Goal: Task Accomplishment & Management: Manage account settings

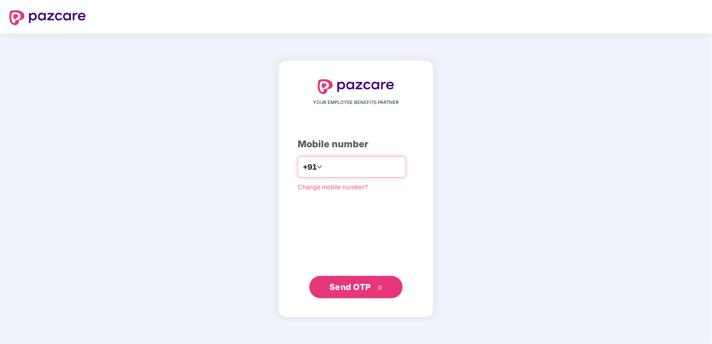
type input "**********"
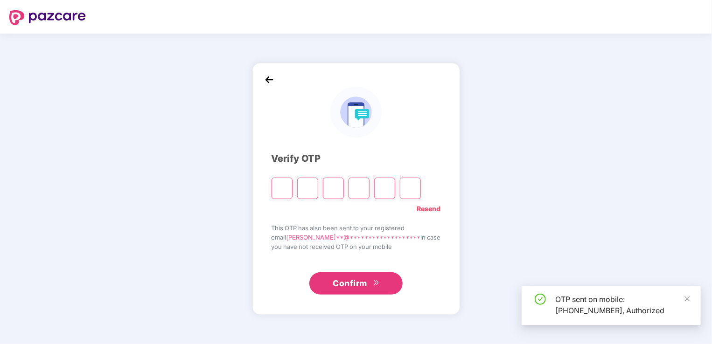
click at [288, 191] on input "Please enter verification code. Digit 1" at bounding box center [282, 188] width 21 height 21
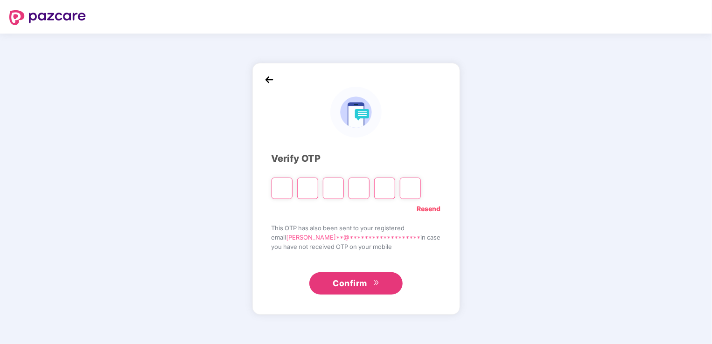
type input "*"
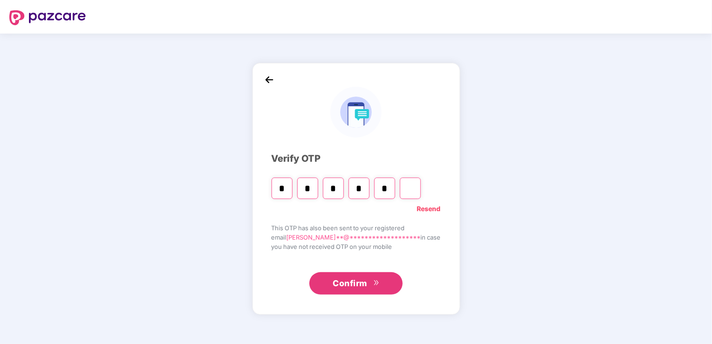
type input "*"
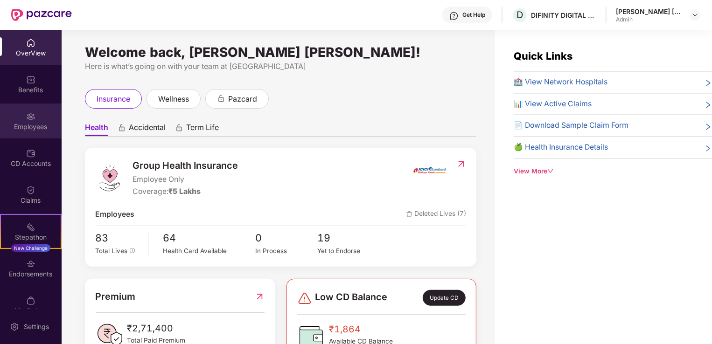
click at [38, 127] on div "Employees" at bounding box center [31, 126] width 62 height 9
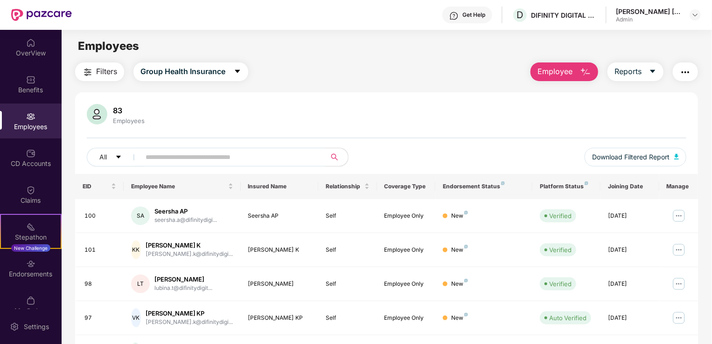
click at [711, 113] on div "Filters Group Health Insurance Employee Reports 83 Employees All Download Filte…" at bounding box center [387, 318] width 650 height 511
drag, startPoint x: 711, startPoint y: 113, endPoint x: 575, endPoint y: 118, distance: 135.4
click at [575, 118] on div "Filters Group Health Insurance Employee Reports 83 Employees All Download Filte…" at bounding box center [387, 318] width 650 height 511
click at [575, 118] on div "83 Employees" at bounding box center [387, 115] width 600 height 22
click at [360, 54] on div "Employees" at bounding box center [387, 46] width 650 height 18
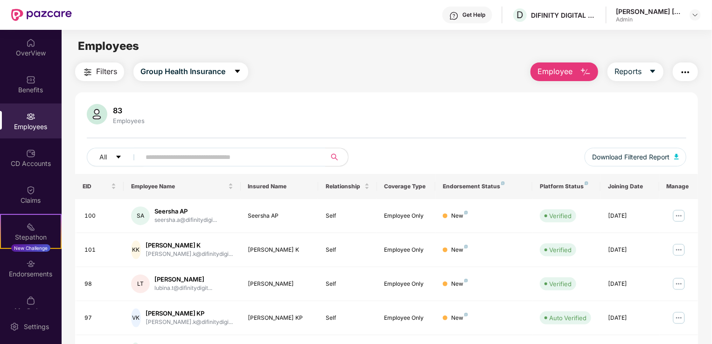
click at [710, 227] on div "Filters Group Health Insurance Employee Reports 83 Employees All Download Filte…" at bounding box center [387, 318] width 650 height 511
click at [564, 77] on span "Employee" at bounding box center [555, 72] width 35 height 12
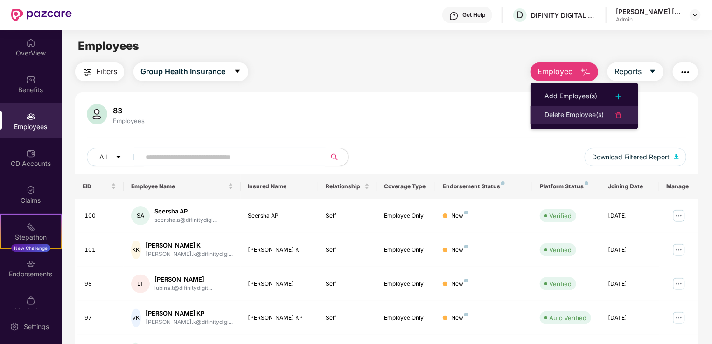
click at [558, 114] on div "Delete Employee(s)" at bounding box center [574, 115] width 59 height 11
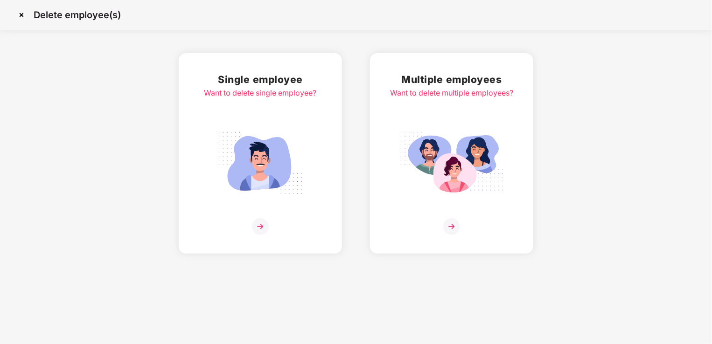
click at [267, 159] on img at bounding box center [260, 163] width 105 height 73
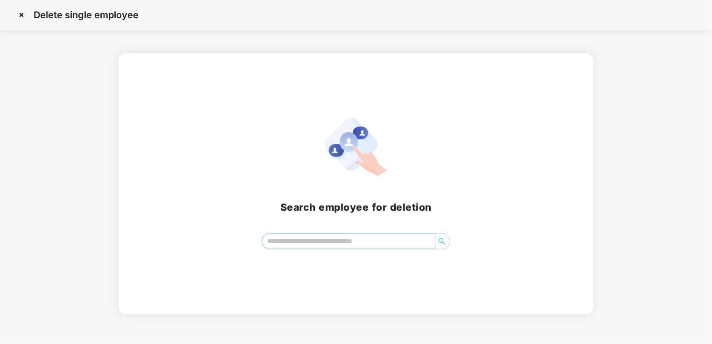
click at [302, 237] on input "search" at bounding box center [348, 241] width 173 height 14
click at [318, 244] on input "**********" at bounding box center [348, 241] width 173 height 14
type input "*"
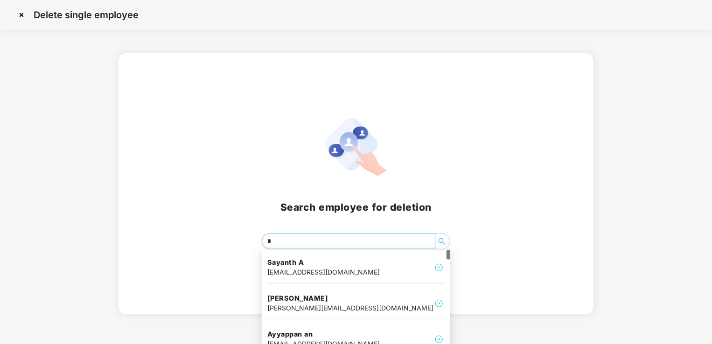
type input "**"
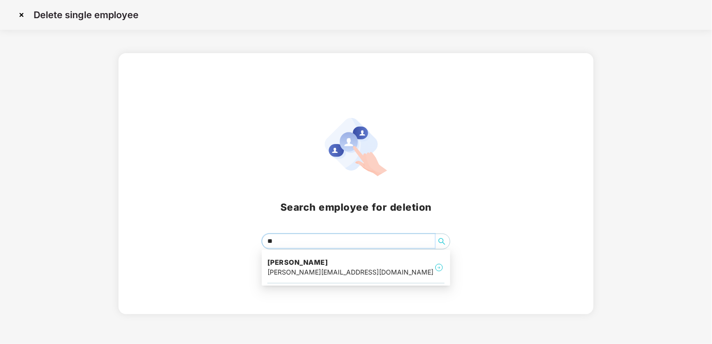
click at [301, 260] on h4 "[PERSON_NAME]" at bounding box center [350, 262] width 166 height 9
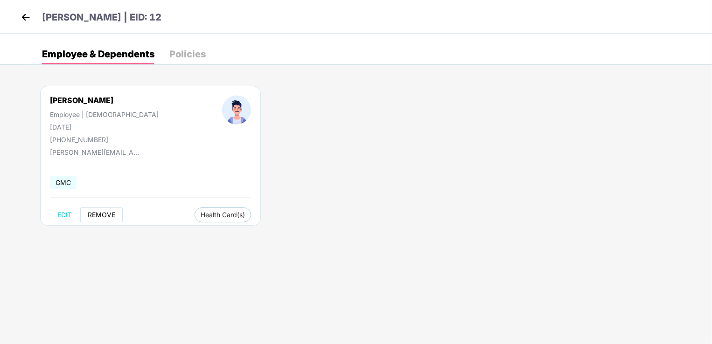
click at [99, 217] on span "REMOVE" at bounding box center [102, 214] width 28 height 7
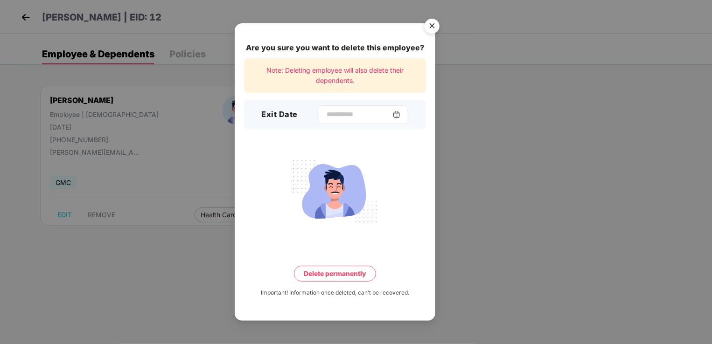
click at [338, 107] on div at bounding box center [363, 114] width 91 height 19
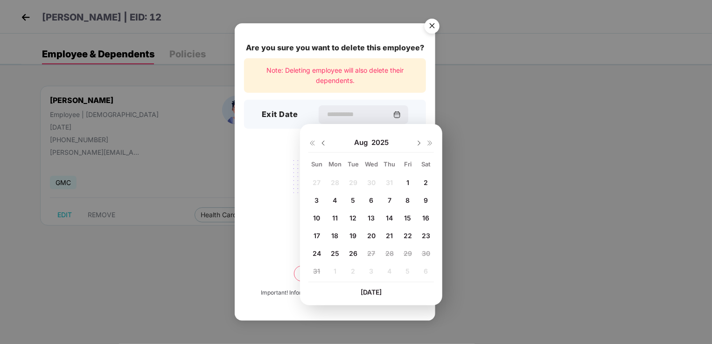
click at [336, 257] on span "25" at bounding box center [335, 254] width 8 height 8
type input "**********"
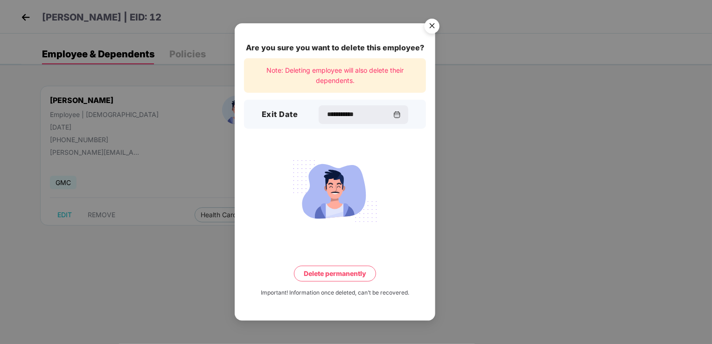
click at [332, 272] on button "Delete permanently" at bounding box center [335, 274] width 82 height 16
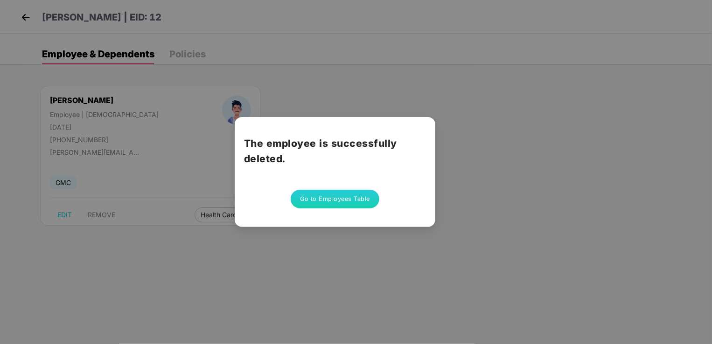
click at [297, 265] on div "The employee is successfully deleted. Go to Employees Table" at bounding box center [356, 172] width 712 height 344
click at [134, 239] on div "The employee is successfully deleted. Go to Employees Table" at bounding box center [356, 172] width 712 height 344
click at [363, 80] on div "The employee is successfully deleted. Go to Employees Table" at bounding box center [356, 172] width 712 height 344
click at [346, 204] on button "Go to Employees Table" at bounding box center [335, 199] width 89 height 19
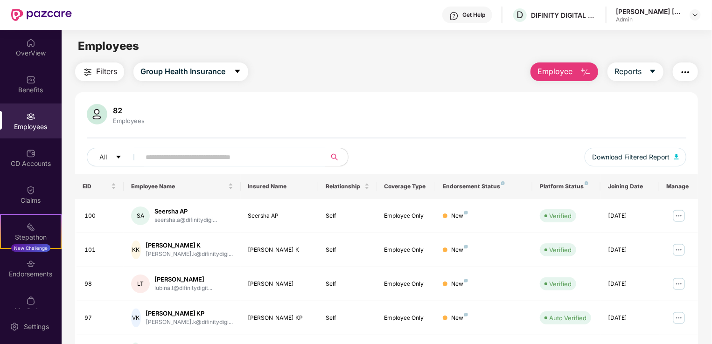
drag, startPoint x: 711, startPoint y: 130, endPoint x: 718, endPoint y: 180, distance: 50.4
click at [712, 180] on html "Get Help D DIFINITY DIGITAL LLP [PERSON_NAME] [PERSON_NAME] Admin OverView Bene…" at bounding box center [356, 172] width 712 height 344
drag, startPoint x: 718, startPoint y: 180, endPoint x: 608, endPoint y: 126, distance: 122.1
click at [608, 126] on div "82 Employees All Download Filtered Report" at bounding box center [386, 139] width 623 height 70
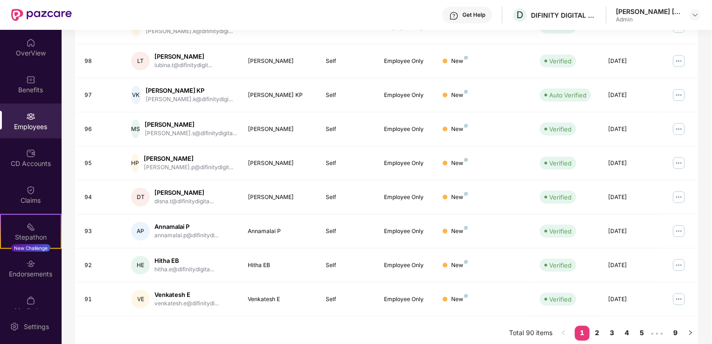
scroll to position [228, 0]
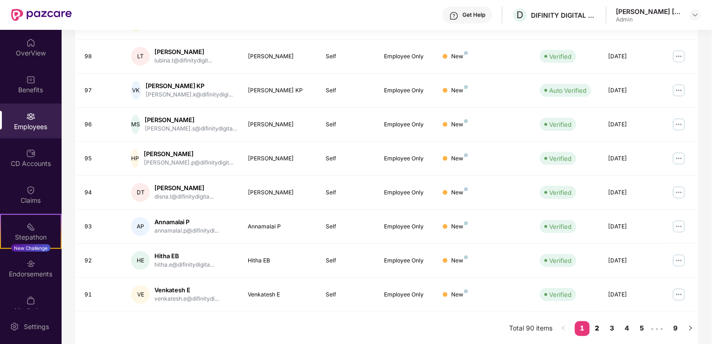
click at [597, 328] on link "2" at bounding box center [597, 328] width 15 height 14
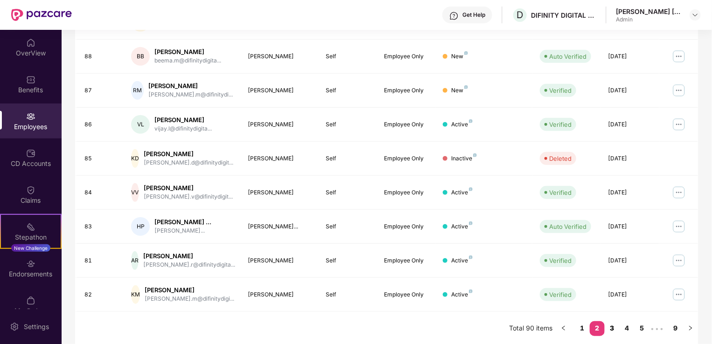
click at [613, 330] on link "3" at bounding box center [612, 328] width 15 height 14
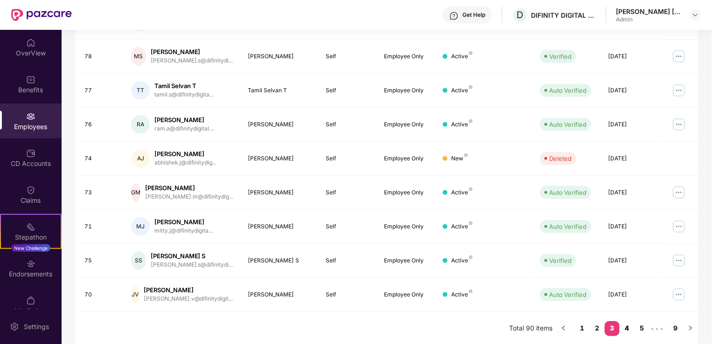
click at [626, 328] on link "4" at bounding box center [627, 328] width 15 height 14
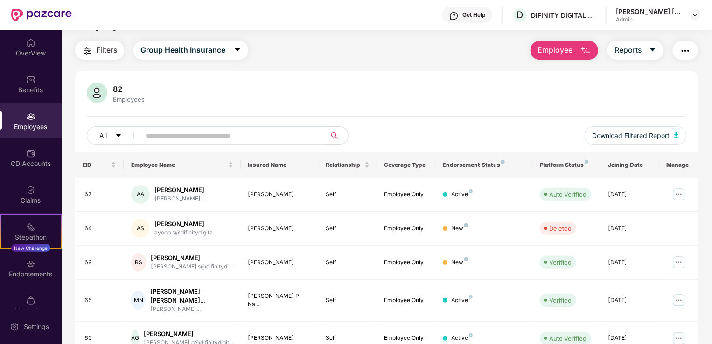
scroll to position [21, 0]
click at [710, 70] on div "Filters Group Health Insurance Employee Reports 82 Employees All Download Filte…" at bounding box center [387, 301] width 650 height 519
drag, startPoint x: 710, startPoint y: 70, endPoint x: 684, endPoint y: 82, distance: 28.4
click at [684, 82] on div "Filters Group Health Insurance Employee Reports 82 Employees All Download Filte…" at bounding box center [387, 301] width 650 height 519
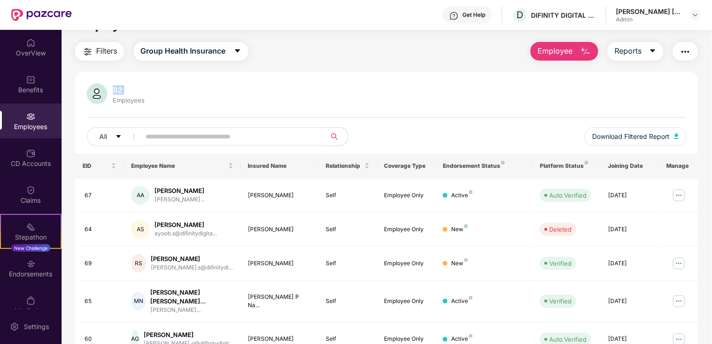
click at [411, 89] on div "82 Employees" at bounding box center [387, 95] width 600 height 22
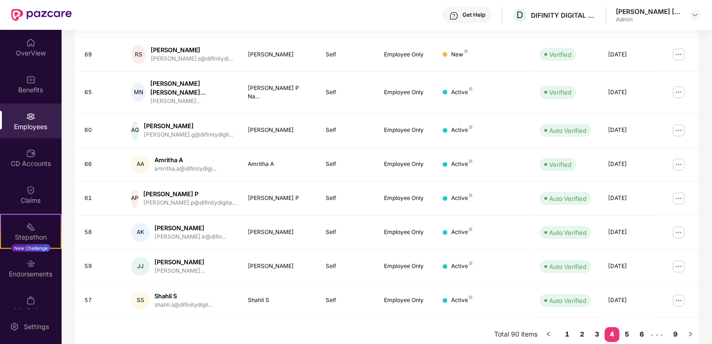
scroll to position [235, 0]
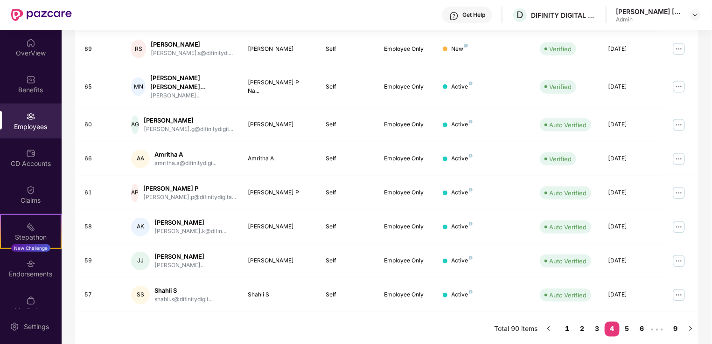
click at [563, 327] on link "1" at bounding box center [567, 329] width 15 height 14
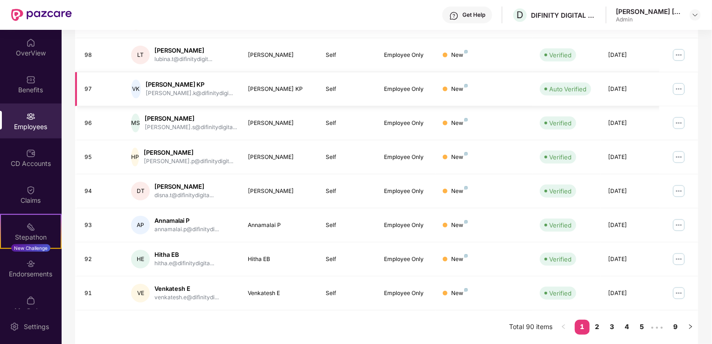
scroll to position [228, 0]
click at [711, 188] on div "Filters Group Health Insurance Employee Reports 82 Employees All Download Filte…" at bounding box center [387, 90] width 650 height 511
click at [705, 61] on div "Filters Group Health Insurance Employee Reports 82 Employees All Download Filte…" at bounding box center [387, 90] width 650 height 511
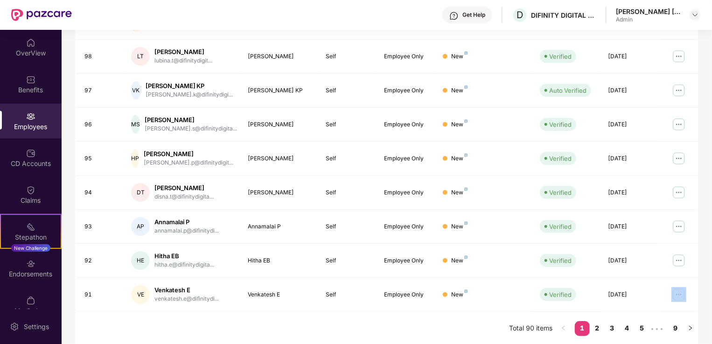
click at [705, 61] on div "Filters Group Health Insurance Employee Reports 82 Employees All Download Filte…" at bounding box center [387, 90] width 650 height 511
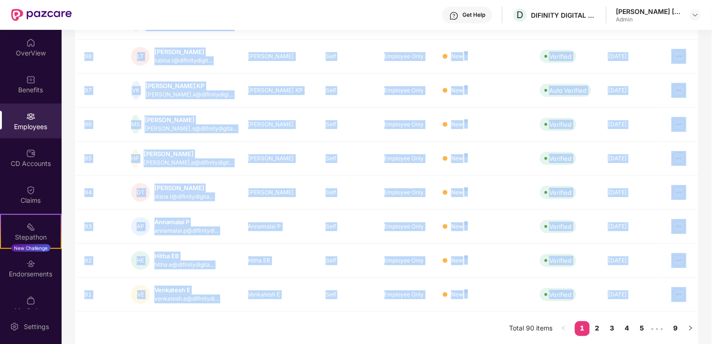
click at [705, 61] on div "Filters Group Health Insurance Employee Reports 82 Employees All Download Filte…" at bounding box center [387, 90] width 650 height 511
drag, startPoint x: 705, startPoint y: 61, endPoint x: 704, endPoint y: 96, distance: 35.5
click at [704, 96] on div "Filters Group Health Insurance Employee Reports 82 Employees All Download Filte…" at bounding box center [387, 90] width 650 height 511
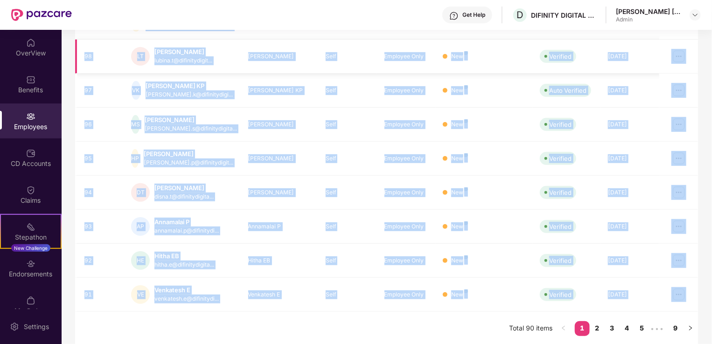
click at [495, 56] on div "New" at bounding box center [484, 56] width 83 height 9
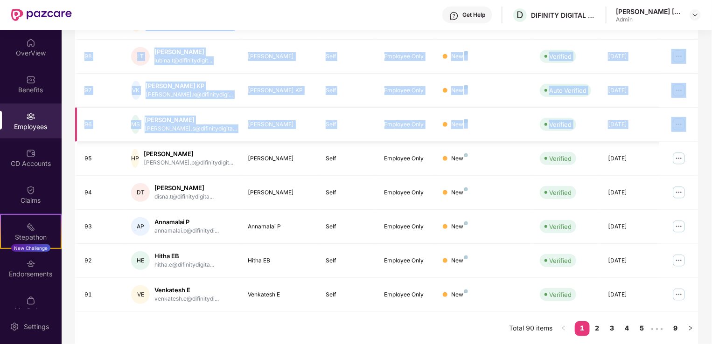
click at [695, 125] on div "Filters Group Health Insurance Employee Reports 82 Employees All Download Filte…" at bounding box center [387, 90] width 650 height 511
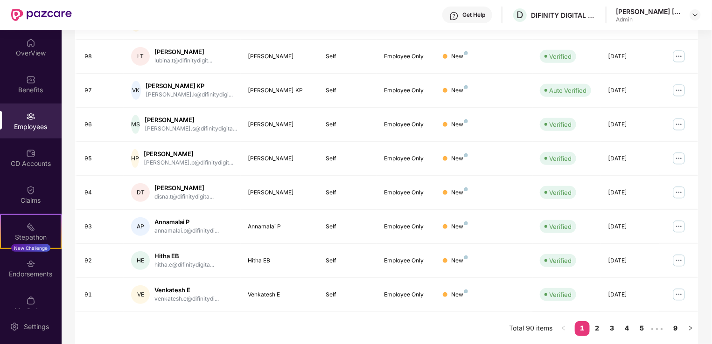
click at [301, 6] on div "Get Help D DIFINITY DIGITAL LLP [PERSON_NAME] [PERSON_NAME] Admin" at bounding box center [386, 15] width 629 height 30
click at [595, 328] on link "2" at bounding box center [597, 328] width 15 height 14
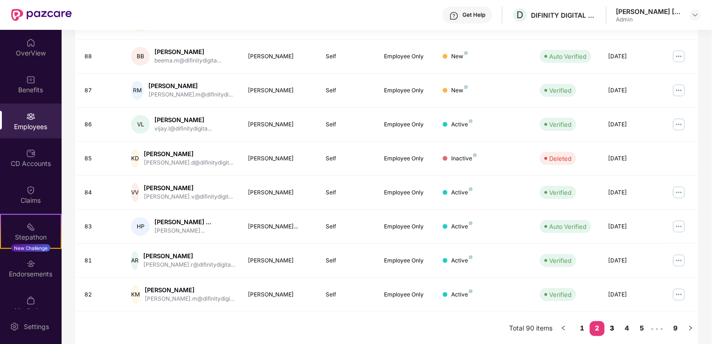
click at [609, 325] on link "3" at bounding box center [612, 328] width 15 height 14
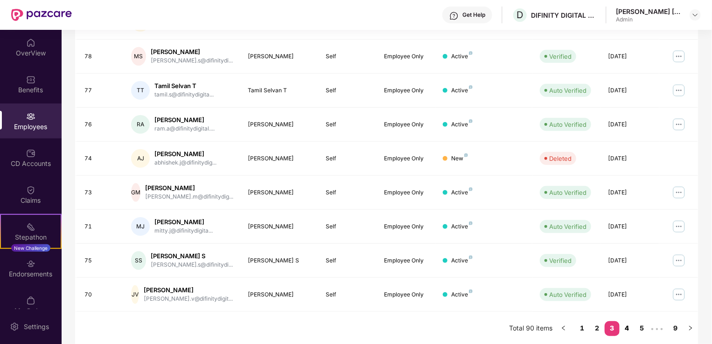
click at [627, 326] on link "4" at bounding box center [627, 328] width 15 height 14
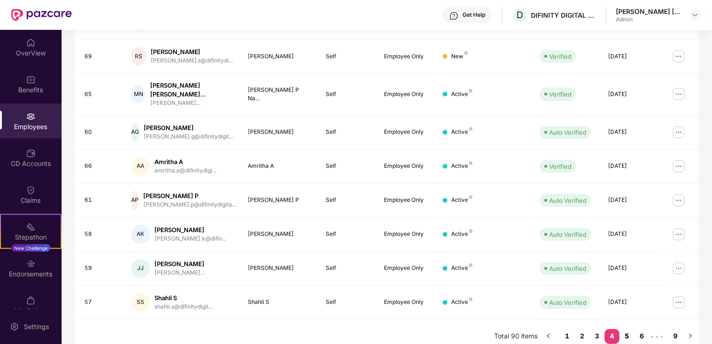
click at [631, 338] on link "5" at bounding box center [627, 336] width 15 height 14
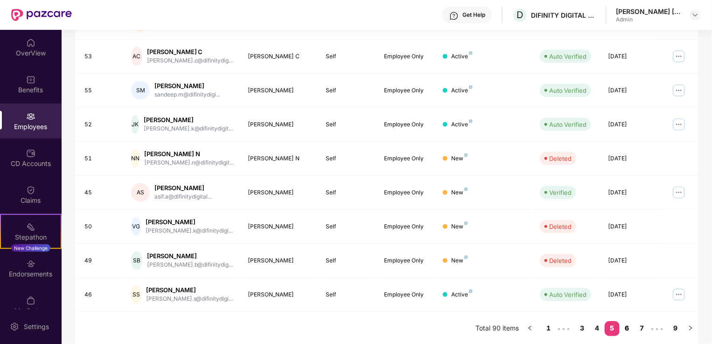
click at [627, 328] on link "6" at bounding box center [627, 328] width 15 height 14
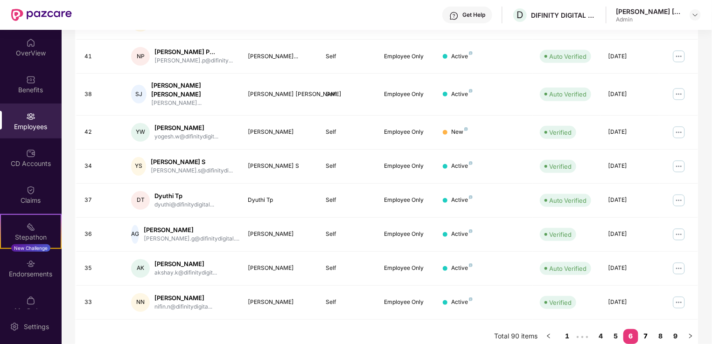
click at [647, 333] on link "7" at bounding box center [645, 336] width 15 height 14
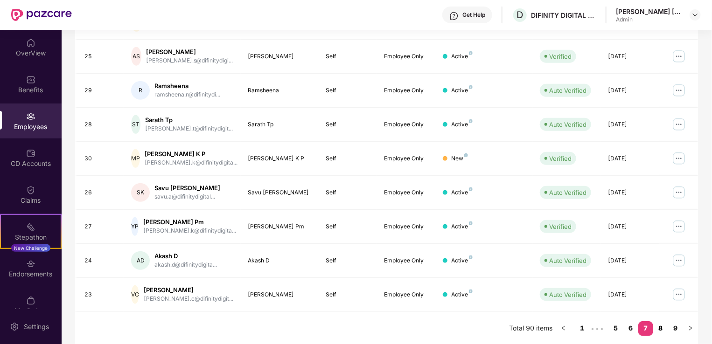
click at [661, 328] on link "8" at bounding box center [660, 328] width 15 height 14
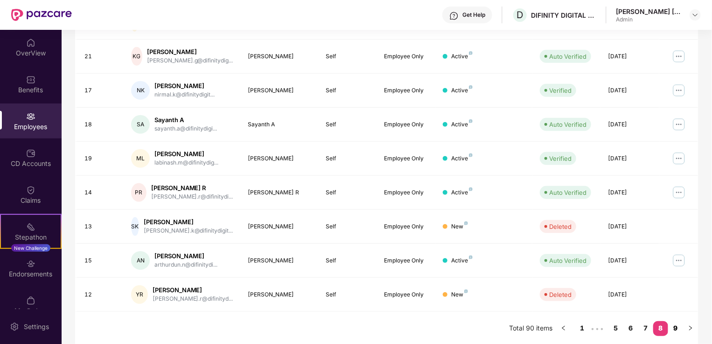
click at [678, 328] on link "9" at bounding box center [675, 328] width 15 height 14
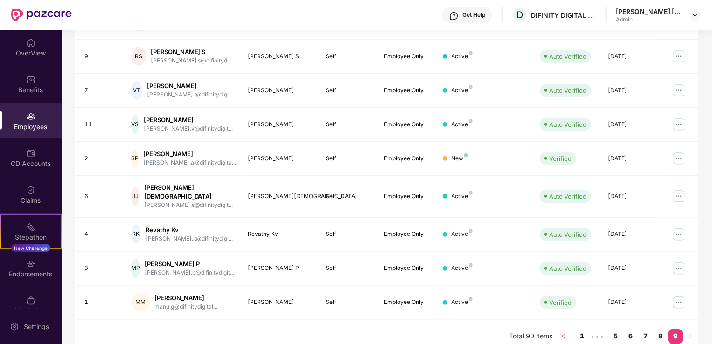
click at [566, 330] on button "button" at bounding box center [563, 336] width 15 height 15
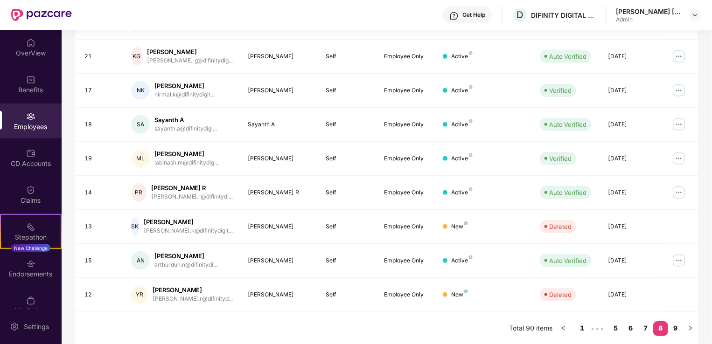
drag, startPoint x: 711, startPoint y: 172, endPoint x: 709, endPoint y: 124, distance: 48.5
click at [709, 124] on div "Filters Group Health Insurance Employee Reports 82 Employees All Download Filte…" at bounding box center [387, 90] width 650 height 511
drag, startPoint x: 711, startPoint y: 185, endPoint x: 712, endPoint y: 168, distance: 17.8
click at [712, 168] on html "Get Help D DIFINITY DIGITAL LLP [PERSON_NAME] [PERSON_NAME] Admin OverView Bene…" at bounding box center [356, 172] width 712 height 344
click at [582, 331] on link "1" at bounding box center [582, 328] width 15 height 14
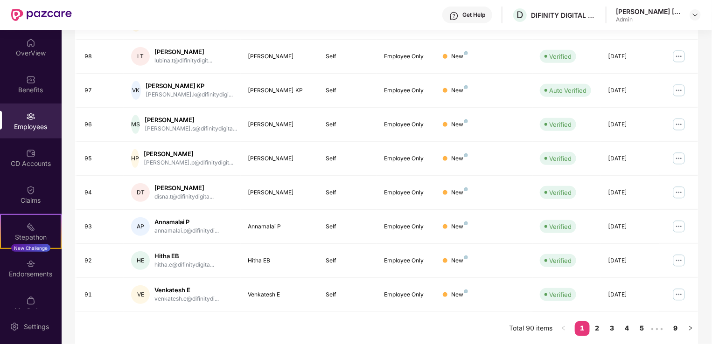
drag, startPoint x: 711, startPoint y: 186, endPoint x: 712, endPoint y: 153, distance: 33.1
click at [712, 153] on html "Get Help D DIFINITY DIGITAL LLP [PERSON_NAME] [PERSON_NAME] Admin OverView Bene…" at bounding box center [356, 172] width 712 height 344
click at [594, 331] on link "2" at bounding box center [597, 328] width 15 height 14
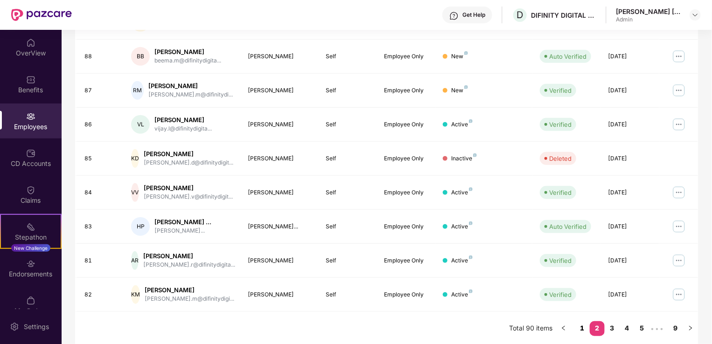
click at [581, 328] on link "1" at bounding box center [582, 328] width 15 height 14
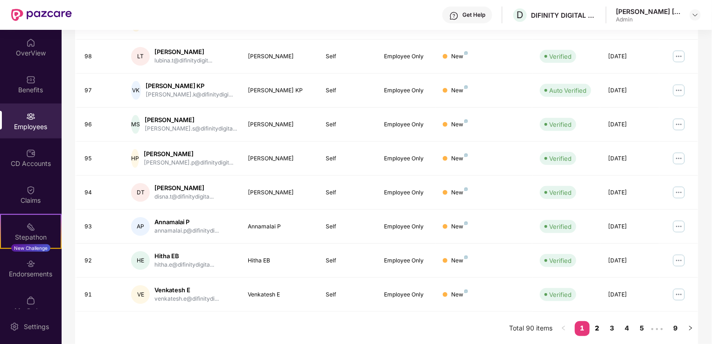
click at [597, 328] on link "2" at bounding box center [597, 328] width 15 height 14
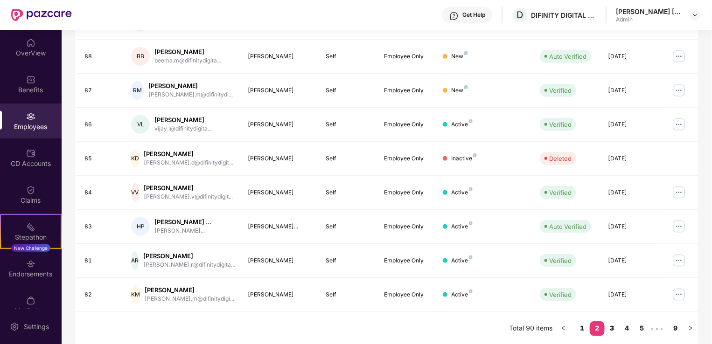
click at [615, 328] on link "3" at bounding box center [612, 328] width 15 height 14
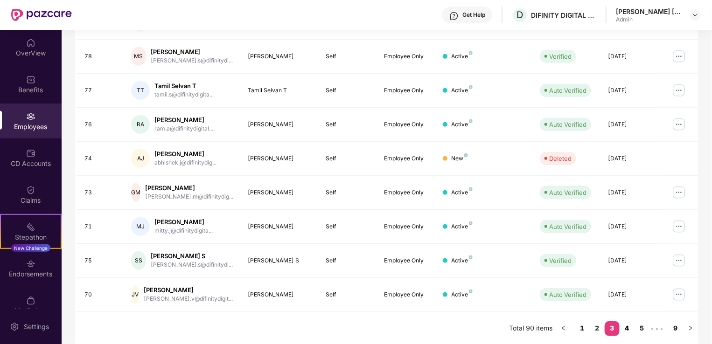
click at [627, 330] on link "4" at bounding box center [627, 328] width 15 height 14
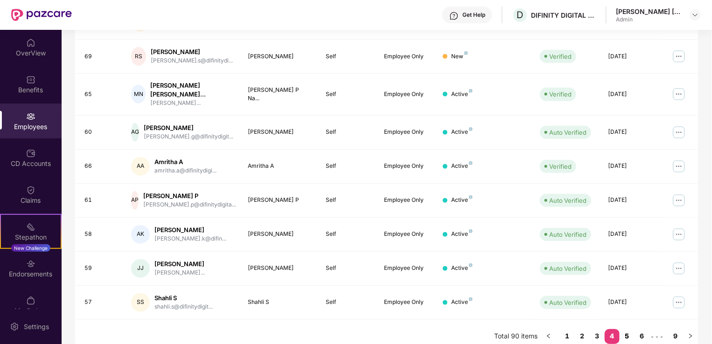
click at [625, 340] on link "5" at bounding box center [627, 336] width 15 height 14
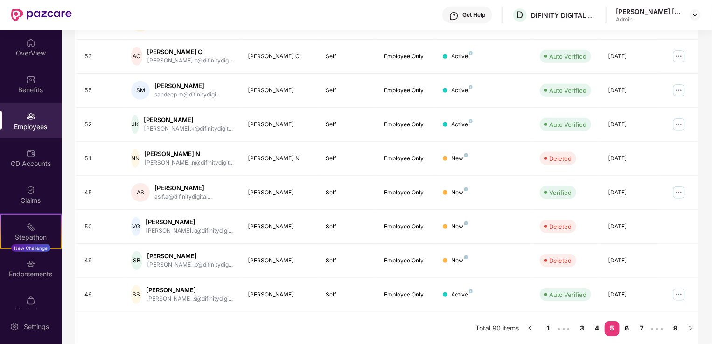
click at [628, 331] on link "6" at bounding box center [627, 328] width 15 height 14
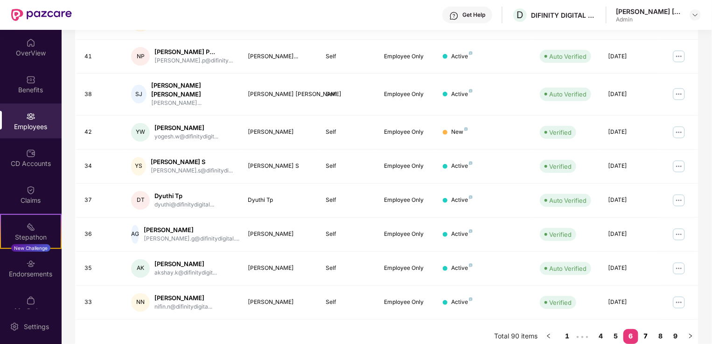
click at [648, 329] on link "7" at bounding box center [645, 336] width 15 height 14
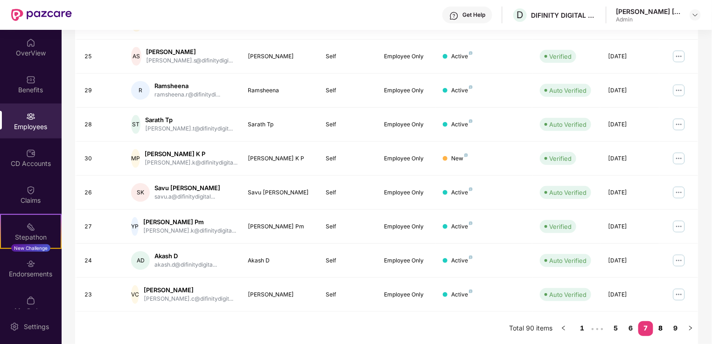
click at [660, 328] on link "8" at bounding box center [660, 328] width 15 height 14
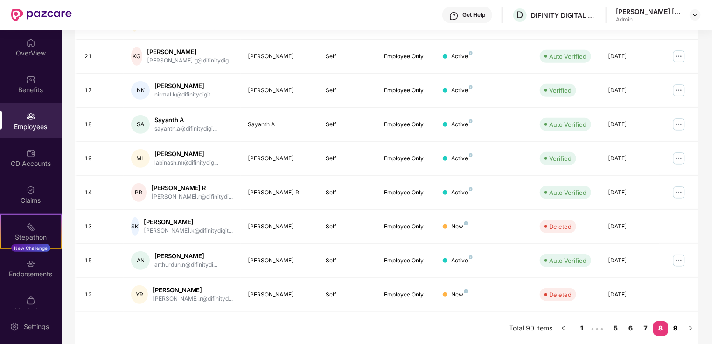
click at [673, 329] on link "9" at bounding box center [675, 328] width 15 height 14
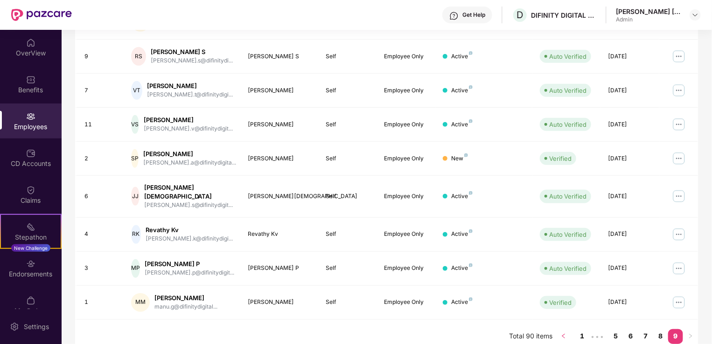
click at [560, 329] on button "button" at bounding box center [563, 336] width 15 height 15
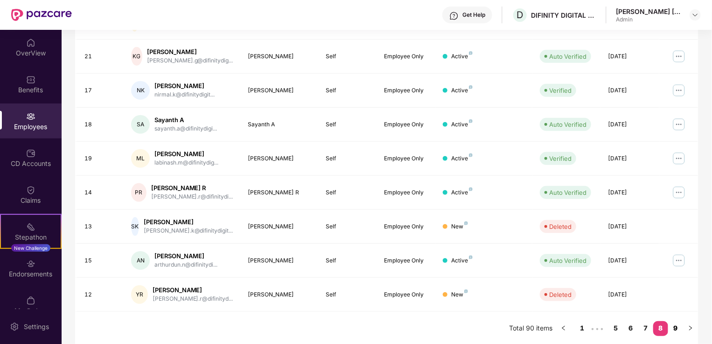
click at [678, 328] on link "9" at bounding box center [675, 328] width 15 height 14
